Goal: Task Accomplishment & Management: Use online tool/utility

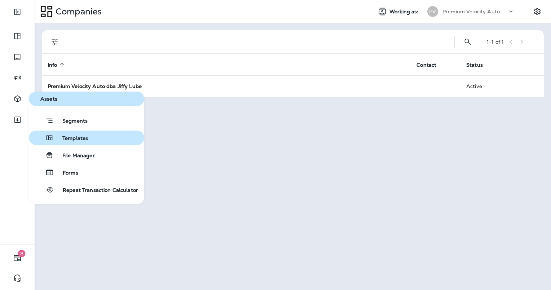
click at [53, 134] on icon "button" at bounding box center [49, 137] width 9 height 9
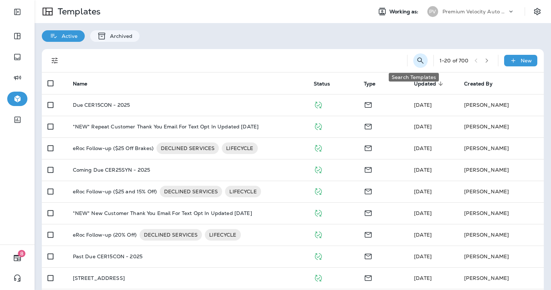
click at [417, 62] on icon "Search Templates" at bounding box center [420, 60] width 9 height 9
type input "*"
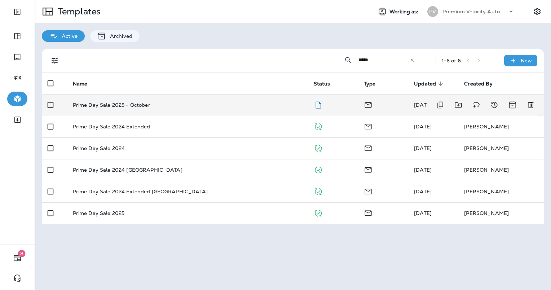
type input "*****"
click at [201, 104] on div "Prime Day Sale 2025 - October" at bounding box center [187, 105] width 229 height 6
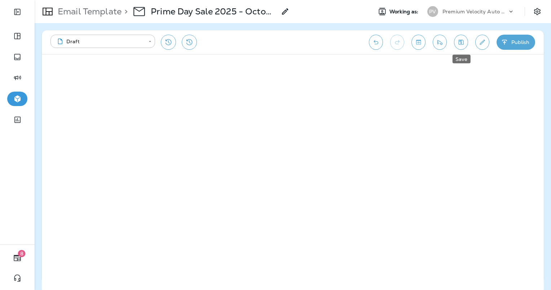
click at [464, 40] on icon "Save" at bounding box center [461, 42] width 8 height 7
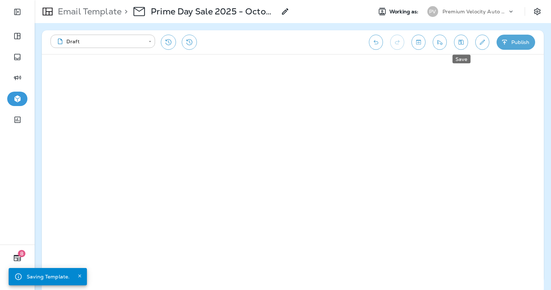
click at [459, 42] on icon "Save" at bounding box center [461, 42] width 8 height 7
